Goal: Information Seeking & Learning: Learn about a topic

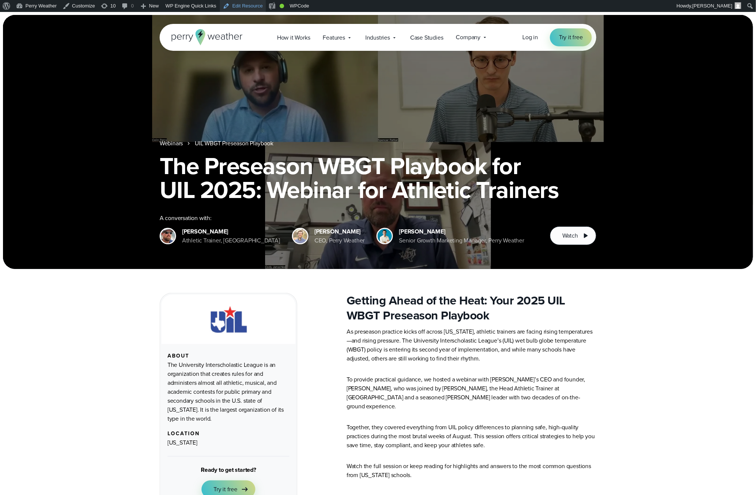
click at [250, 6] on link "Edit Resource" at bounding box center [243, 6] width 46 height 12
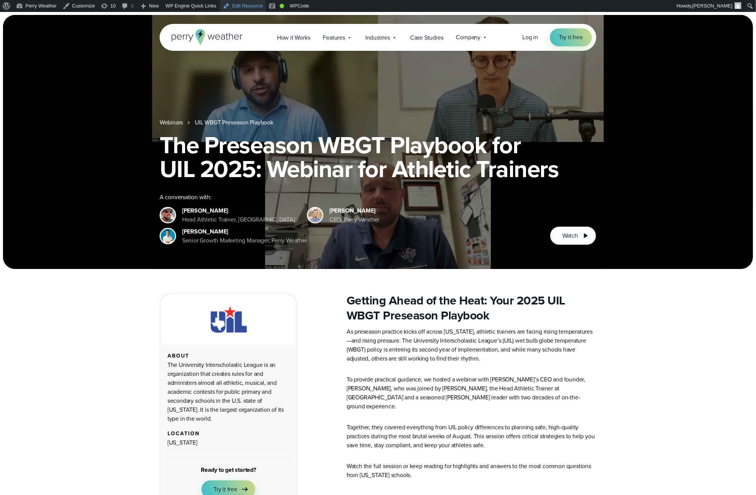
click at [246, 5] on link "Edit Resource" at bounding box center [243, 6] width 46 height 12
